Goal: Task Accomplishment & Management: Complete application form

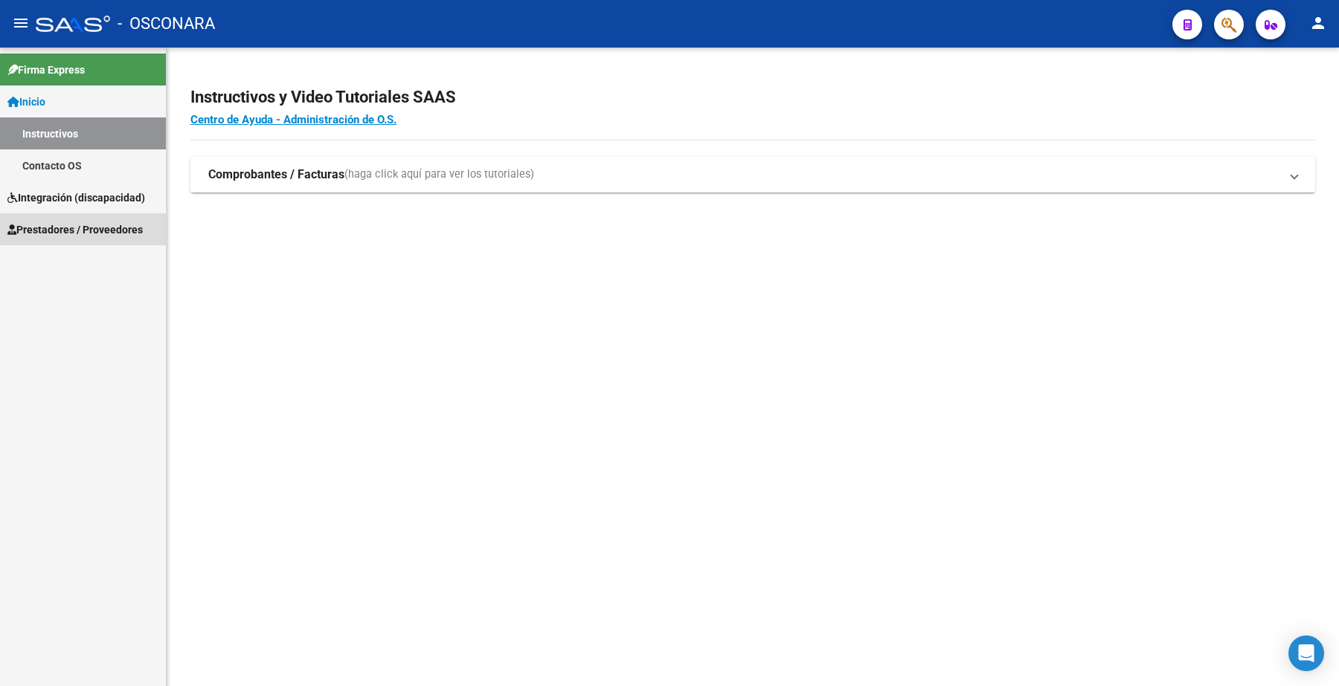
click at [115, 228] on span "Prestadores / Proveedores" at bounding box center [74, 230] width 135 height 16
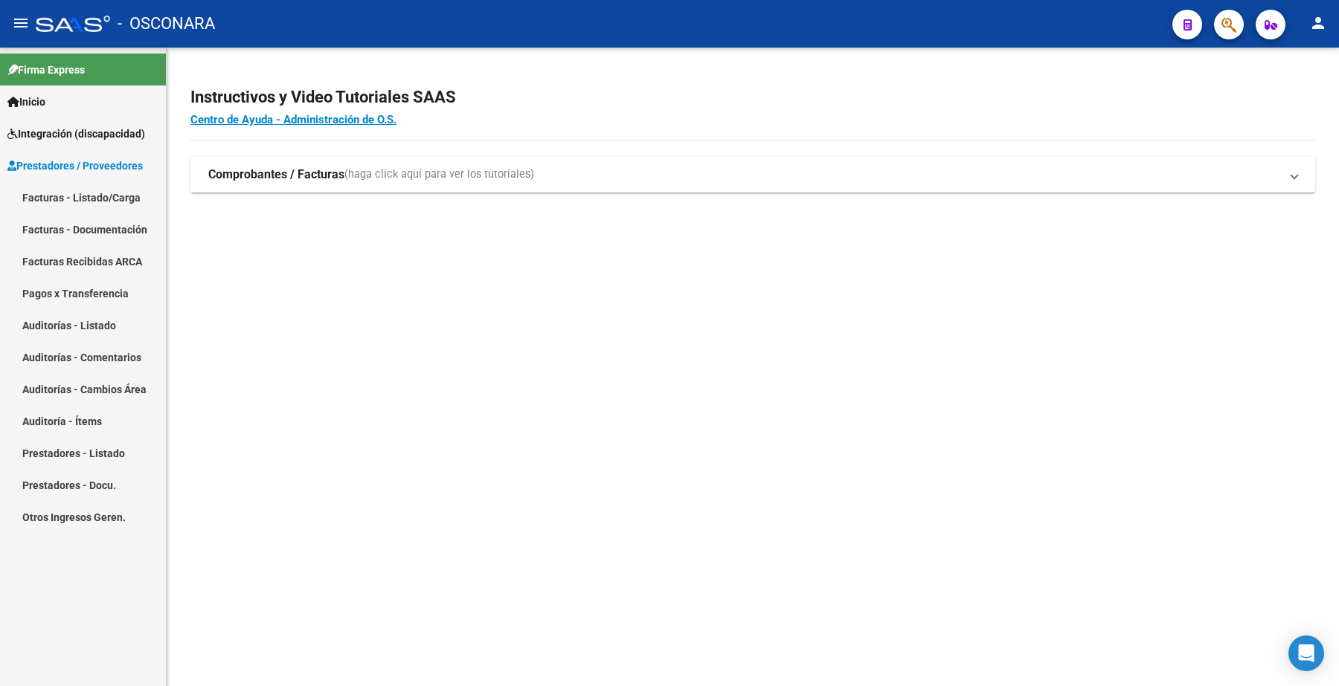
click at [113, 195] on link "Facturas - Listado/Carga" at bounding box center [83, 197] width 166 height 32
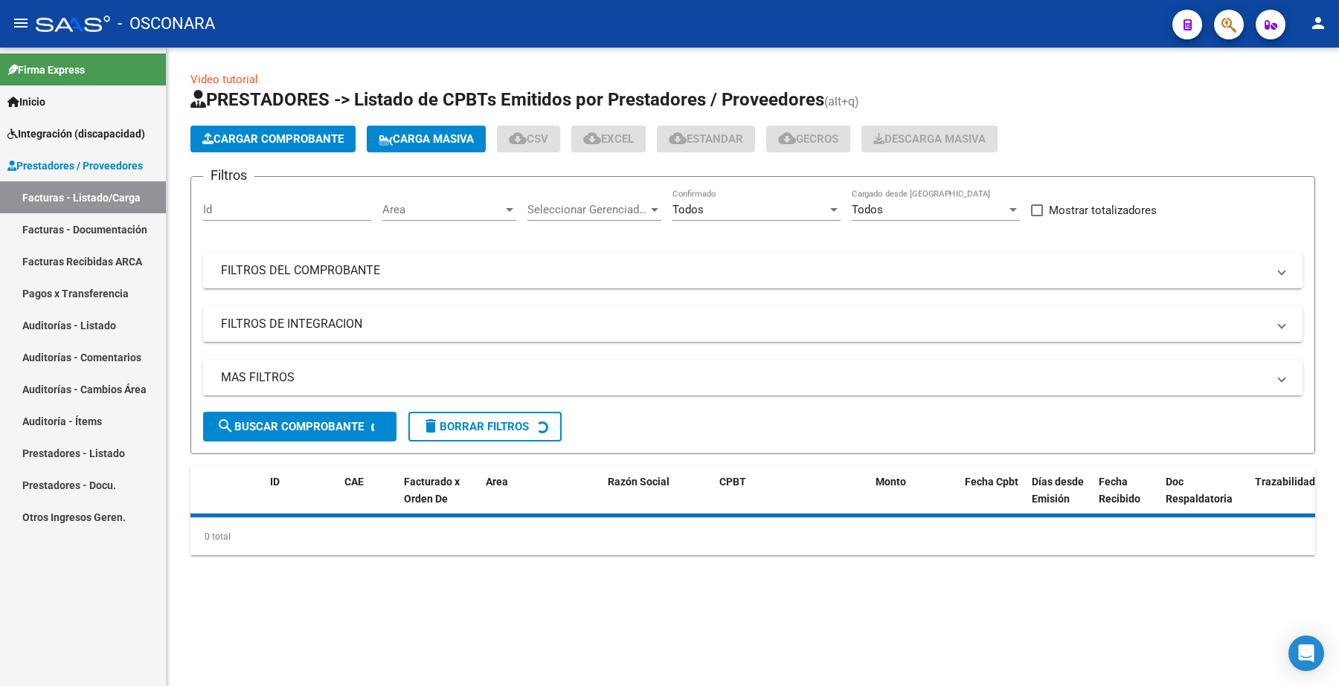
drag, startPoint x: 302, startPoint y: 269, endPoint x: 299, endPoint y: 312, distance: 43.2
click at [302, 269] on mat-panel-title "FILTROS DEL COMPROBANTE" at bounding box center [744, 271] width 1046 height 16
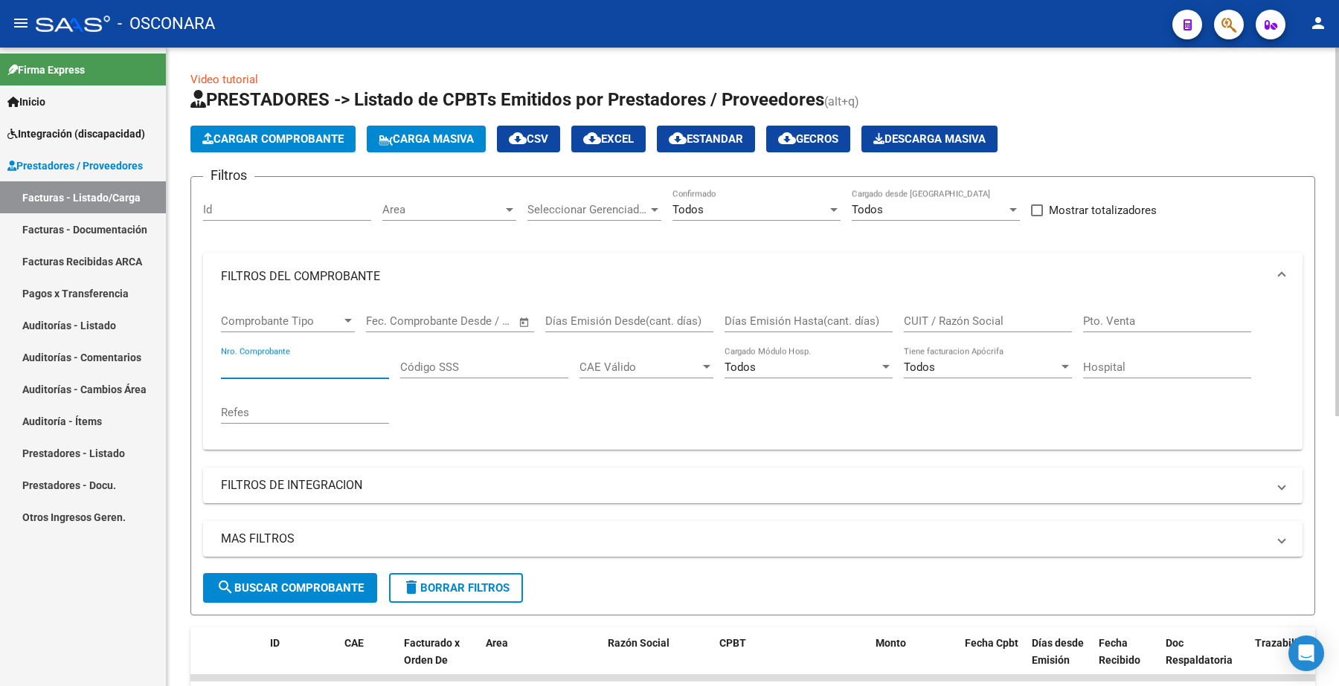
click at [285, 364] on input "Nro. Comprobante" at bounding box center [305, 367] width 168 height 13
paste input "9299"
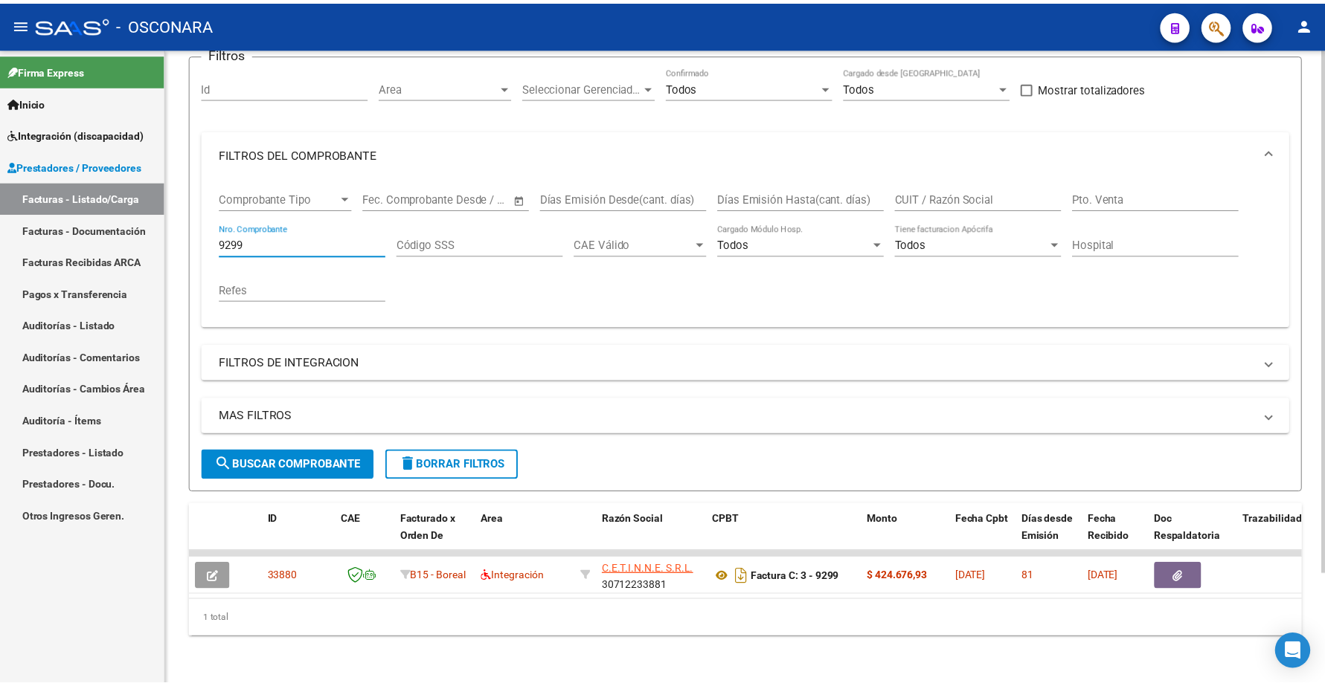
scroll to position [134, 0]
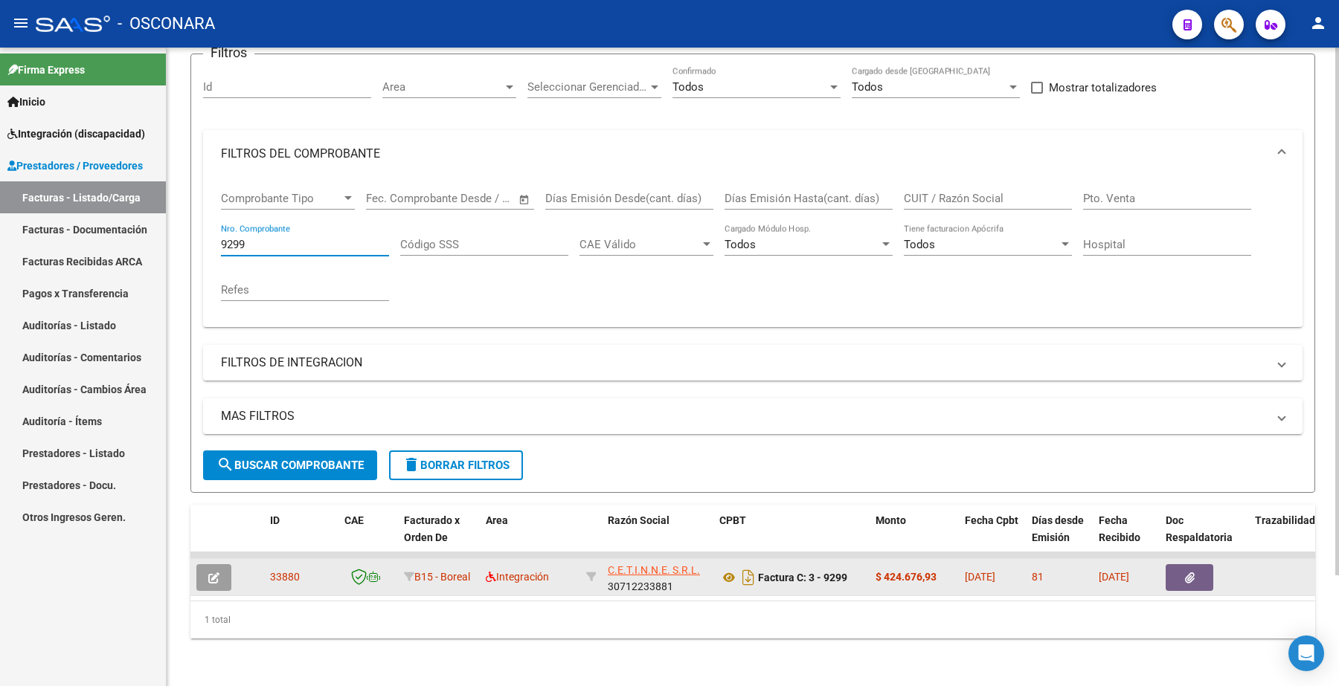
type input "9299"
click at [216, 573] on icon "button" at bounding box center [213, 578] width 11 height 11
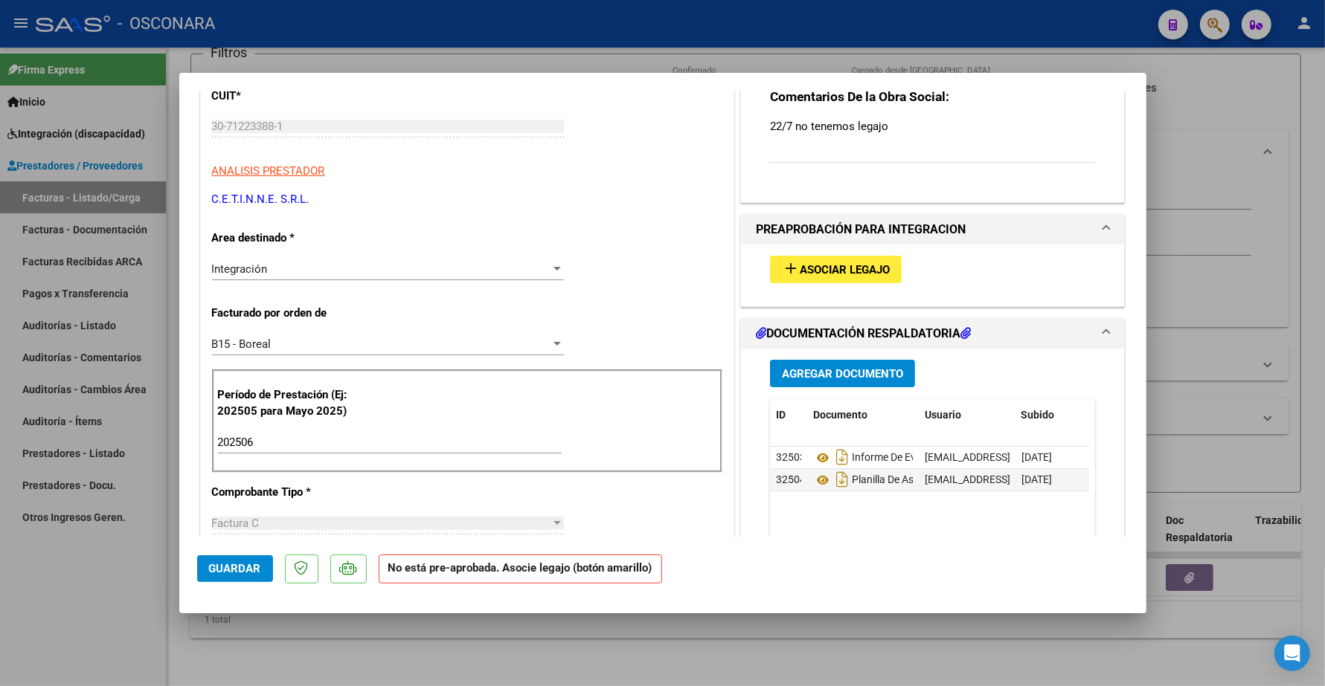
scroll to position [0, 0]
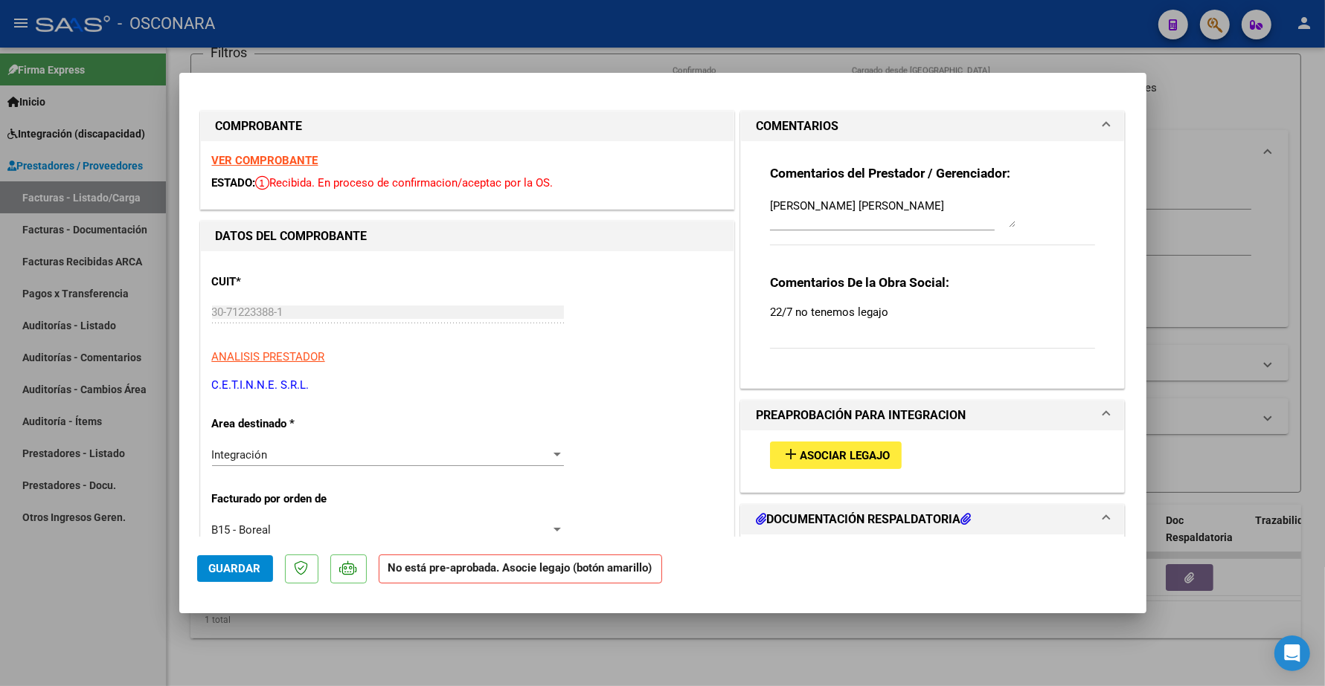
click at [829, 455] on span "Asociar Legajo" at bounding box center [845, 455] width 90 height 13
click at [296, 154] on strong "VER COMPROBANTE" at bounding box center [265, 160] width 106 height 13
type input "$ 0,00"
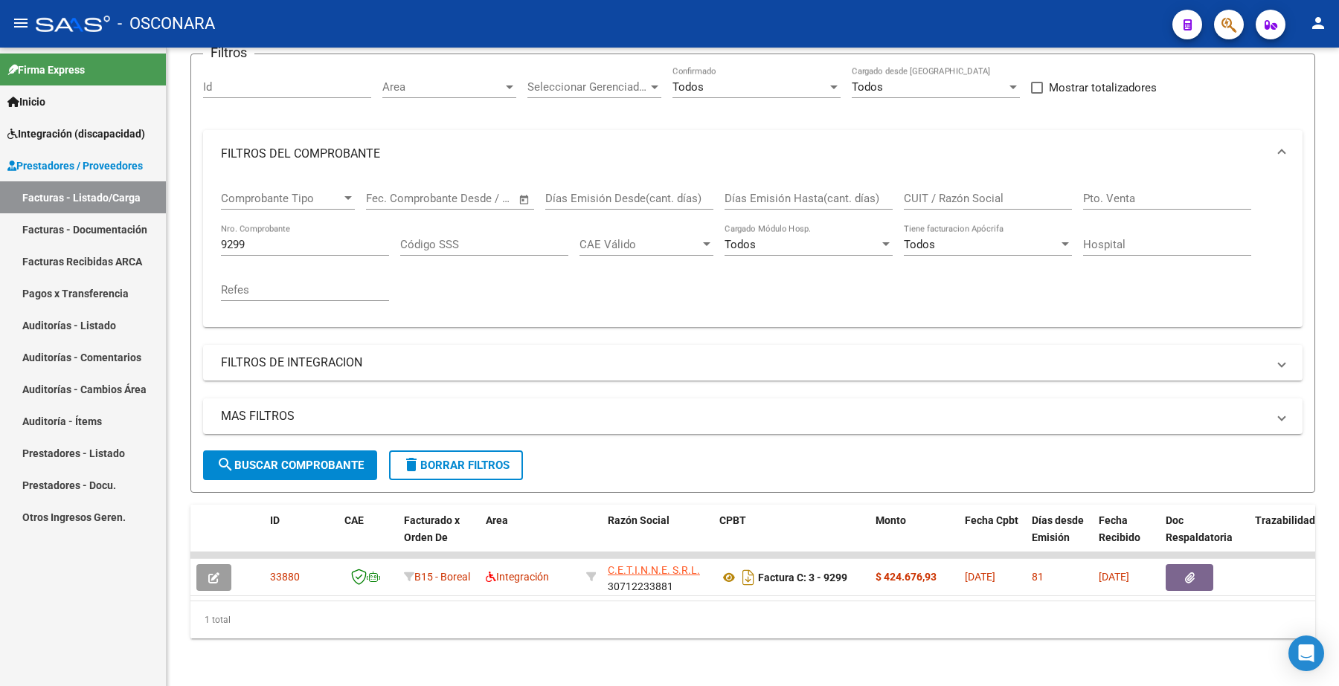
click at [99, 207] on link "Facturas - Listado/Carga" at bounding box center [83, 197] width 166 height 32
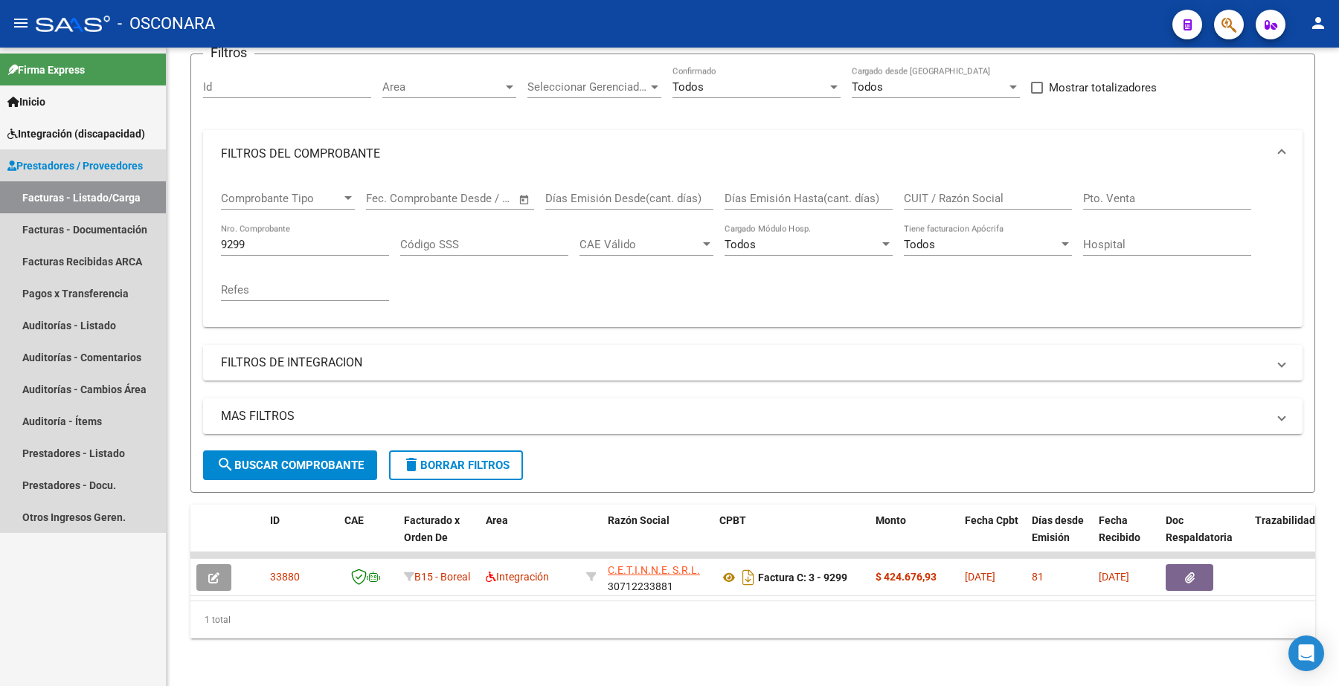
click at [95, 181] on link "Facturas - Listado/Carga" at bounding box center [83, 197] width 166 height 32
click at [94, 183] on link "Facturas - Listado/Carga" at bounding box center [83, 197] width 166 height 32
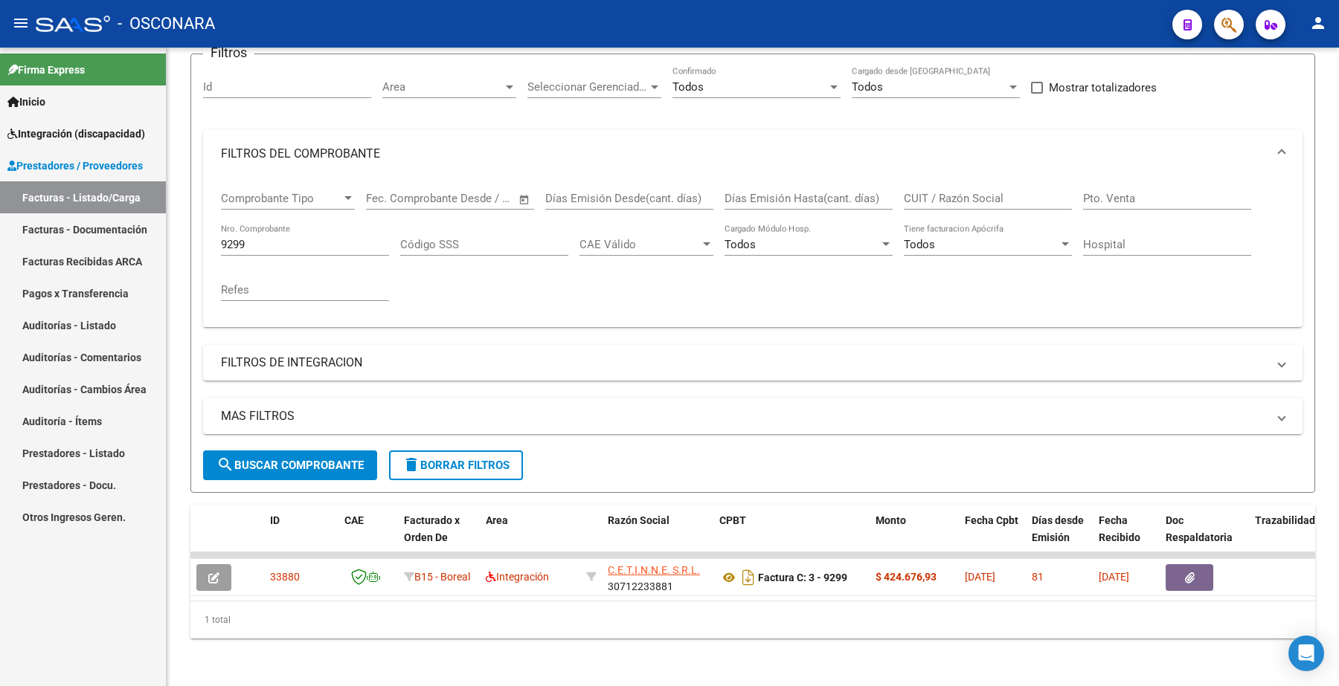
click at [95, 128] on span "Integración (discapacidad)" at bounding box center [76, 134] width 138 height 16
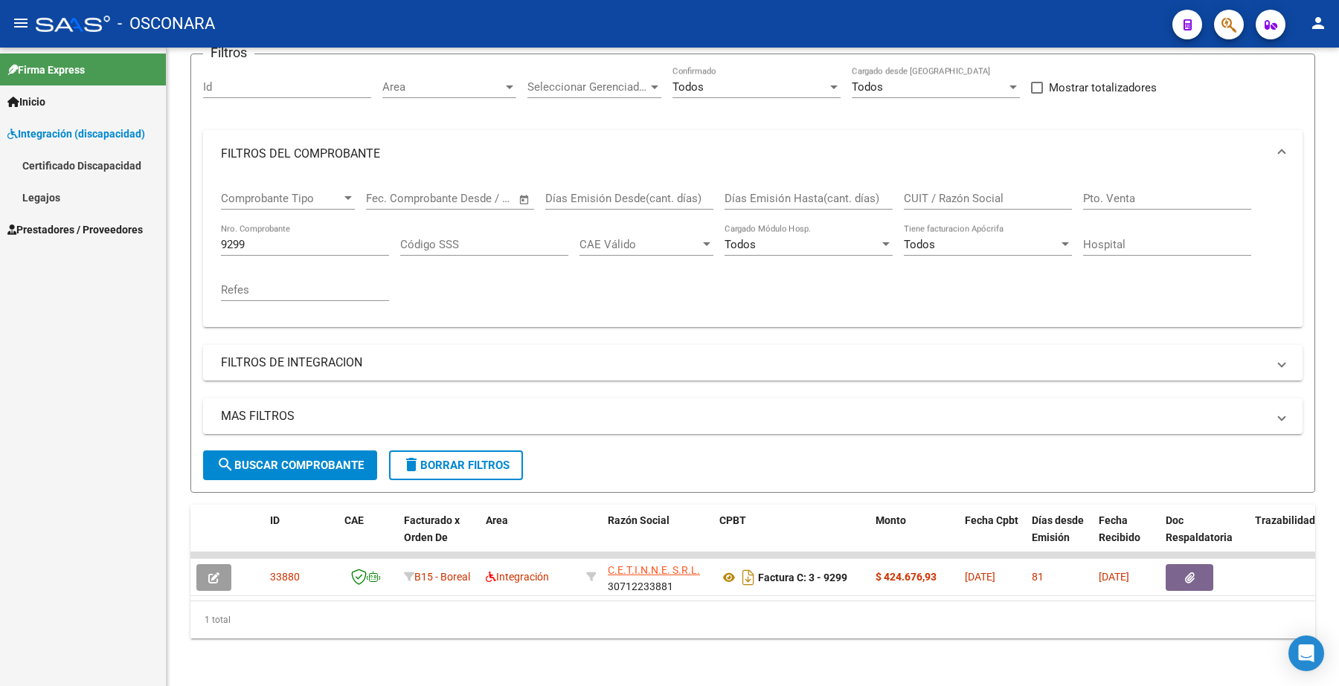
click at [52, 194] on link "Legajos" at bounding box center [83, 197] width 166 height 32
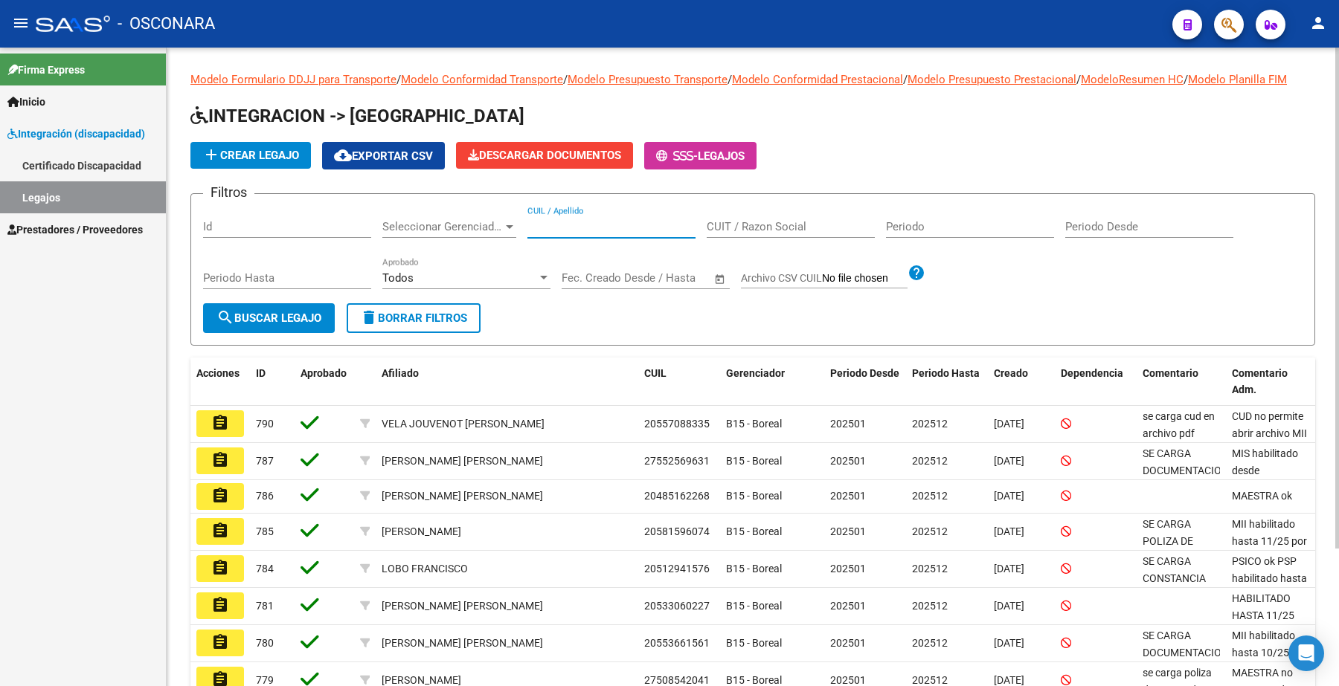
click at [567, 228] on input "CUIL / Apellido" at bounding box center [611, 226] width 168 height 13
paste input "20578636073"
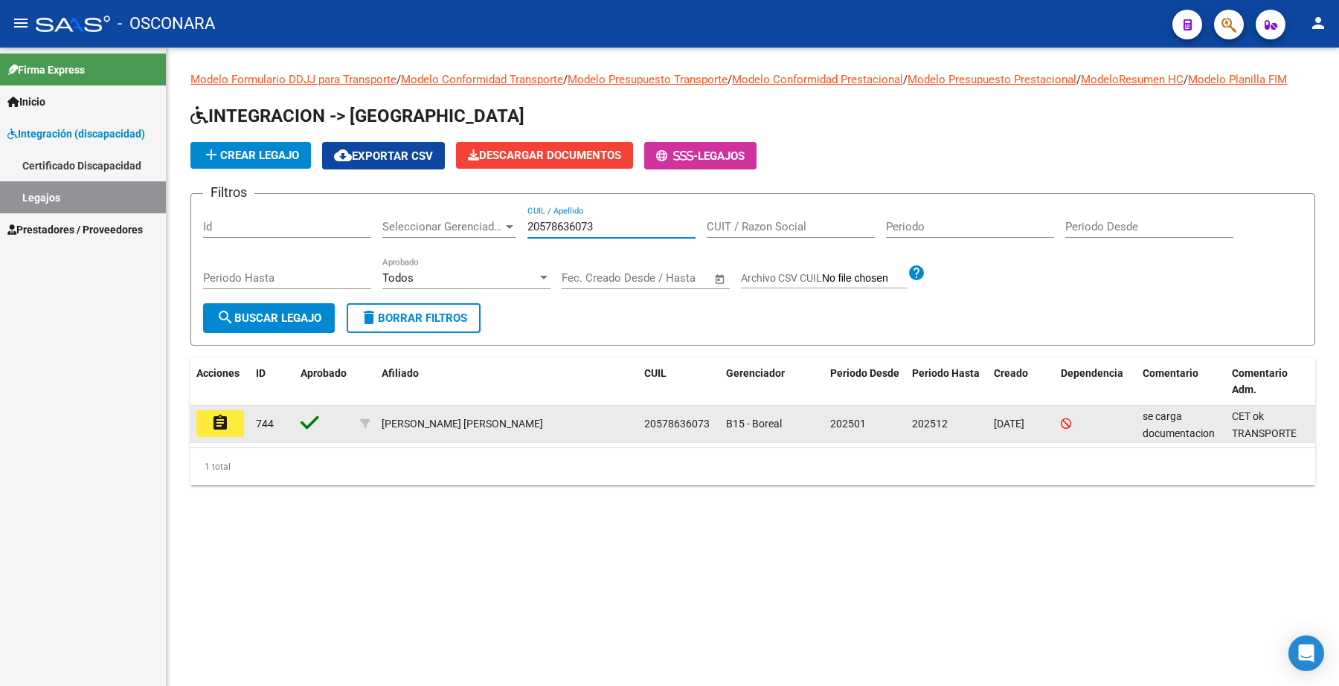
type input "20578636073"
click at [212, 415] on mat-icon "assignment" at bounding box center [220, 423] width 18 height 18
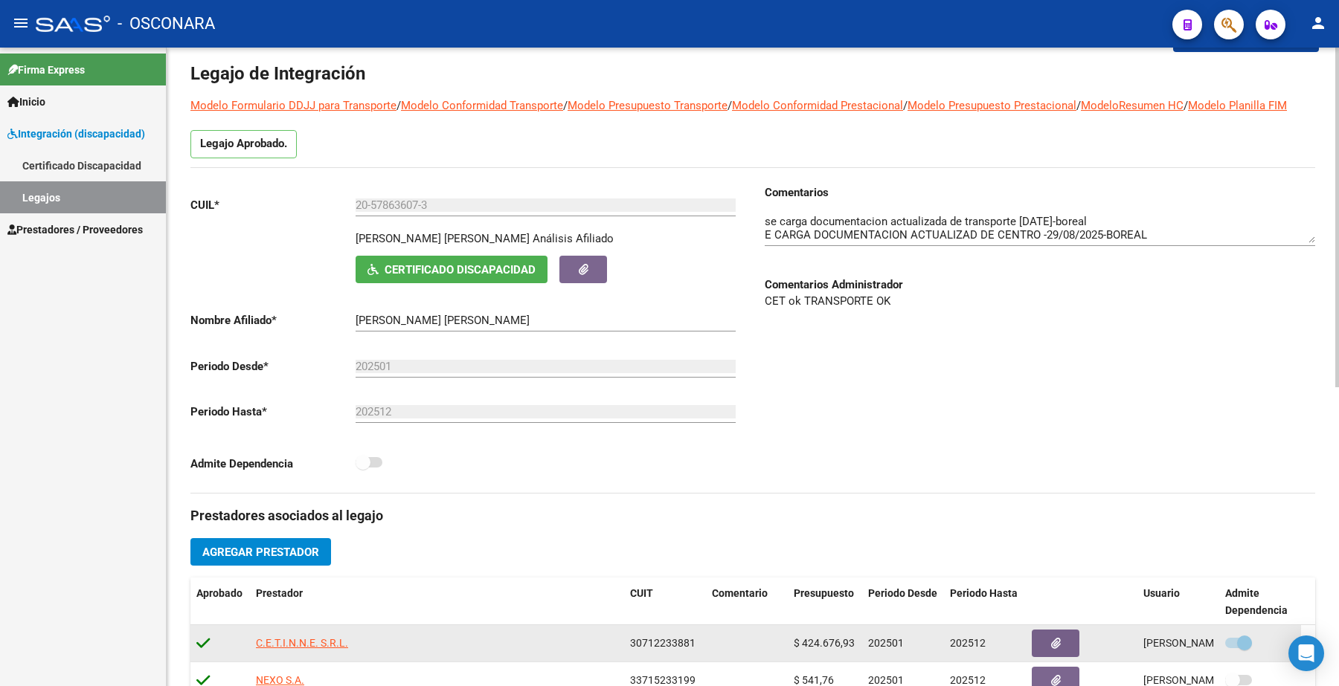
scroll to position [4, 0]
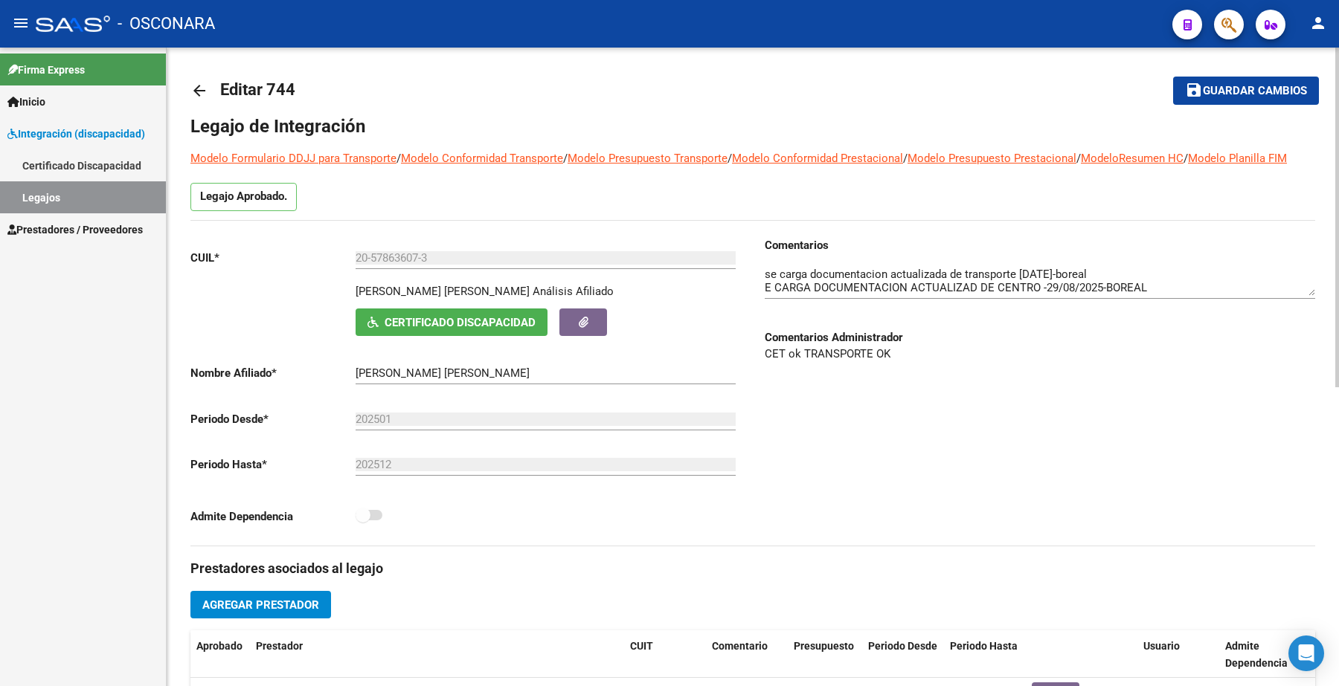
click at [1308, 291] on textarea at bounding box center [1040, 281] width 550 height 30
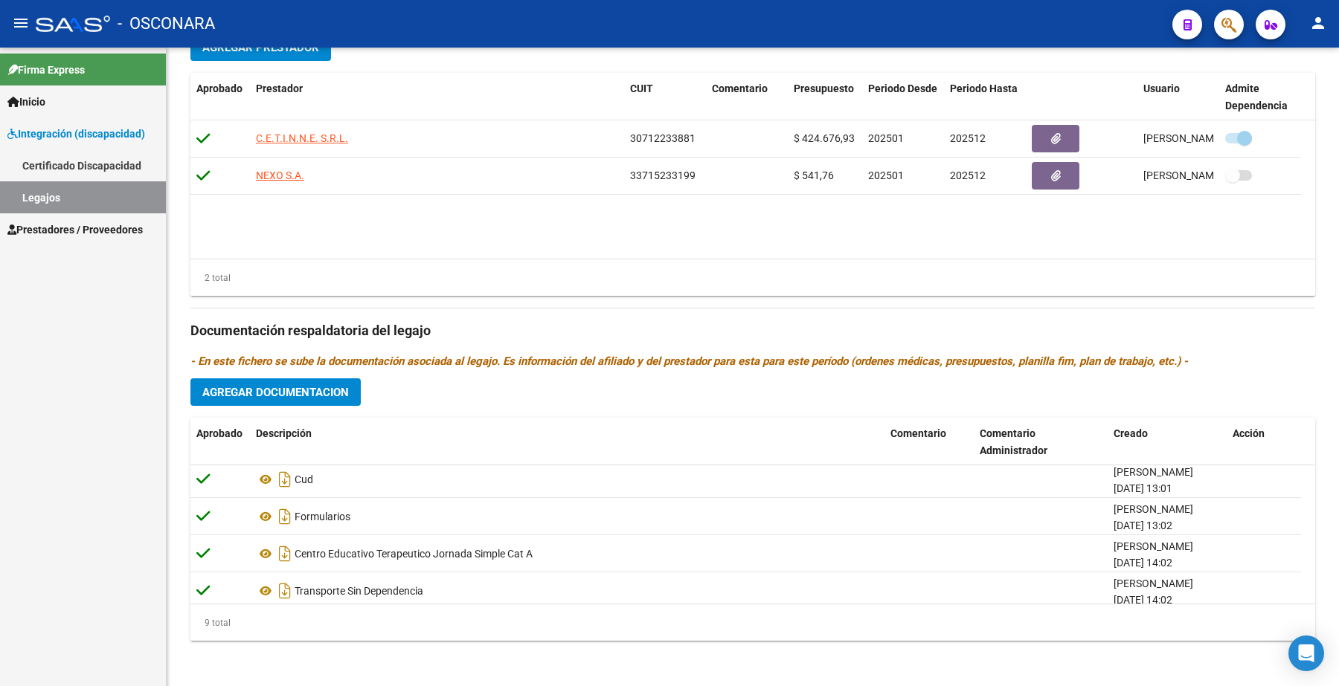
scroll to position [0, 0]
